Goal: Use online tool/utility: Use online tool/utility

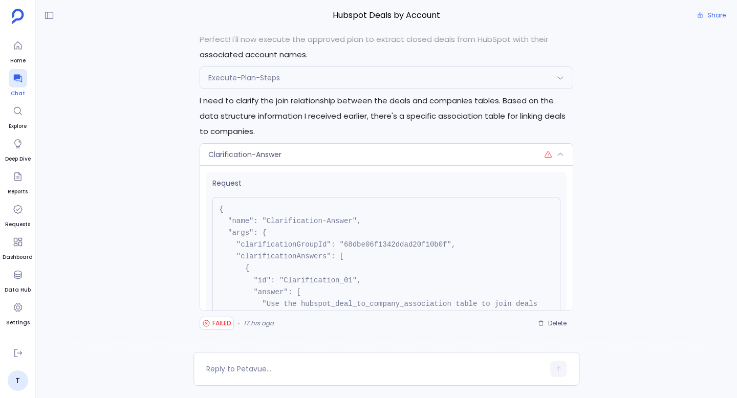
click at [18, 81] on icon at bounding box center [17, 79] width 8 height 8
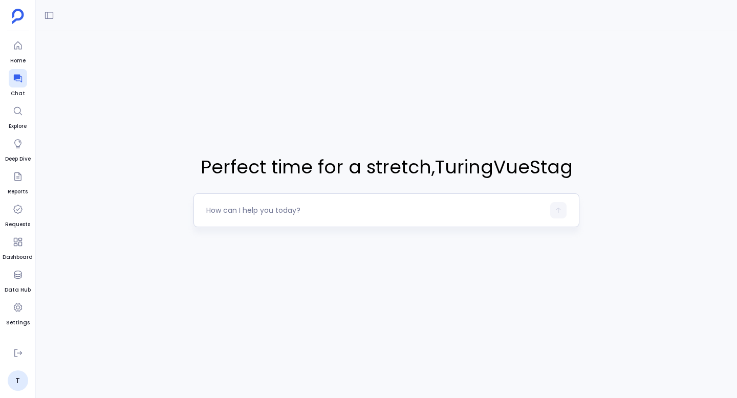
click at [258, 210] on textarea at bounding box center [375, 210] width 338 height 10
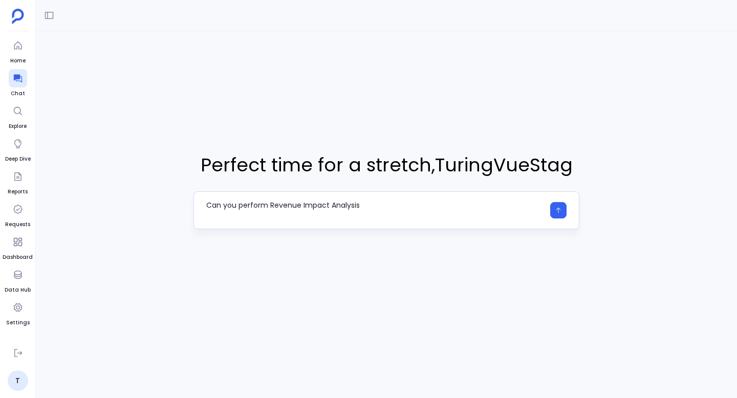
type textarea "Can you perform Revenue Impact Analysis"
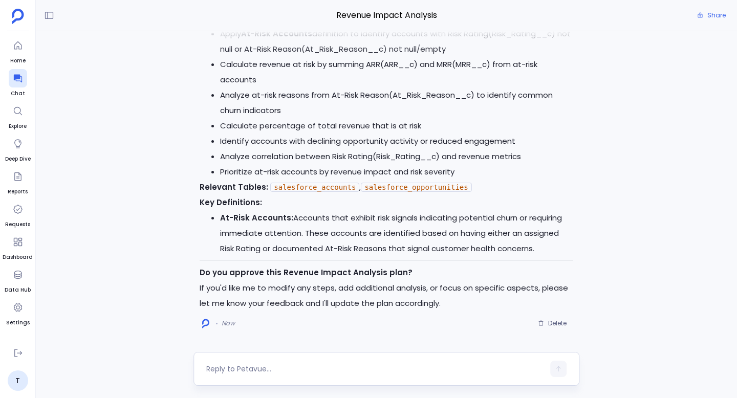
click at [268, 369] on textarea at bounding box center [375, 369] width 338 height 10
type textarea "proceed"
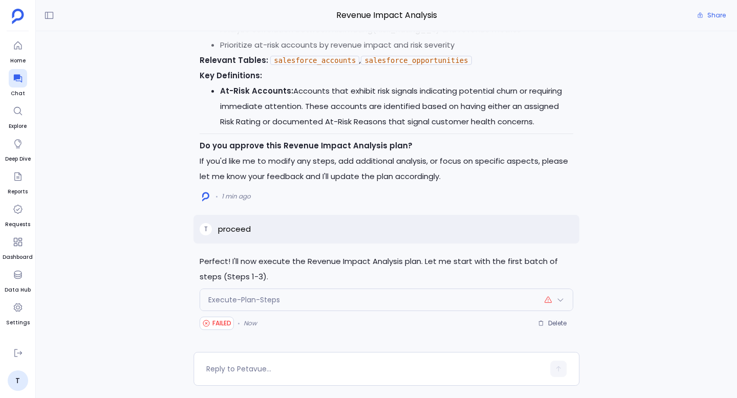
click at [358, 301] on div "Execute-Plan-Steps" at bounding box center [386, 299] width 372 height 21
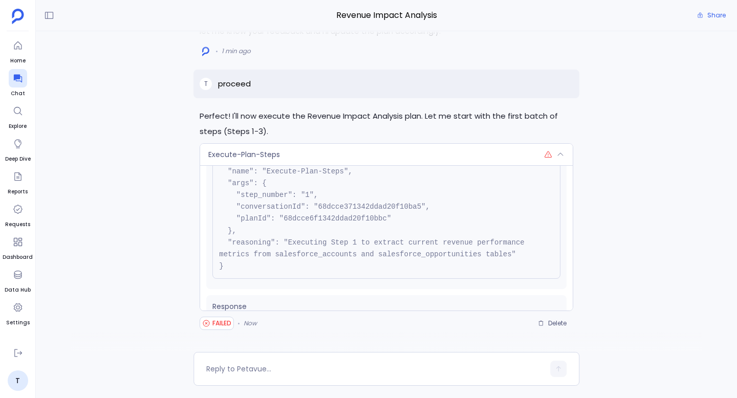
scroll to position [78, 0]
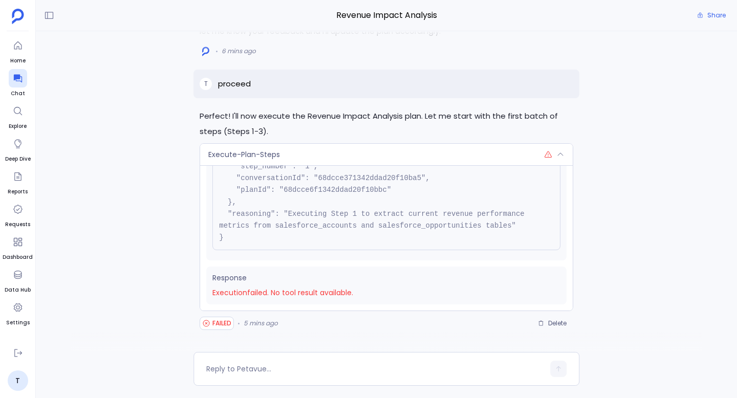
click at [235, 82] on p "proceed" at bounding box center [234, 84] width 33 height 12
copy p "proceed"
click at [471, 324] on span "Delete" at bounding box center [557, 323] width 18 height 8
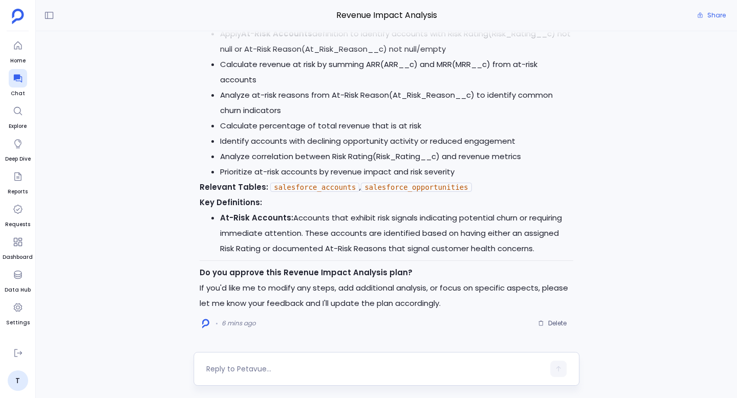
click at [285, 368] on textarea at bounding box center [375, 369] width 338 height 10
type textarea "proceed"
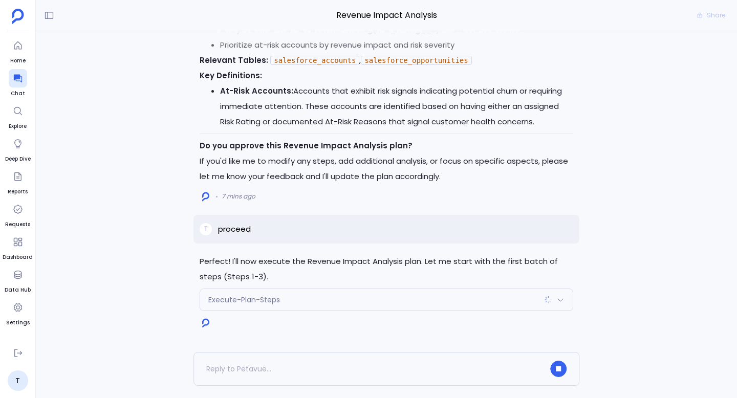
click at [265, 292] on div "Execute-Plan-Steps" at bounding box center [386, 299] width 372 height 21
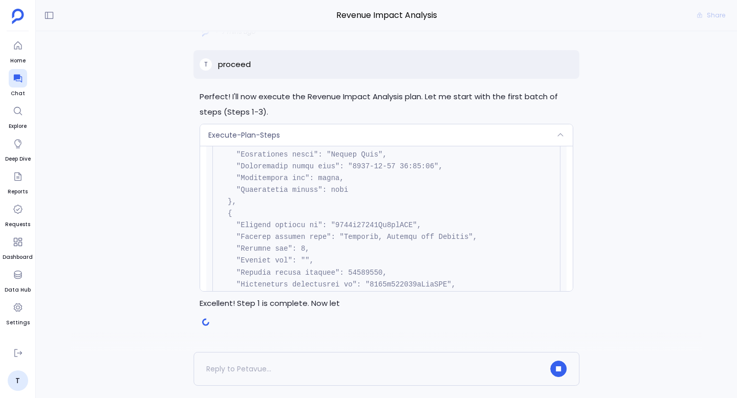
scroll to position [4132, 0]
